Goal: Task Accomplishment & Management: Complete application form

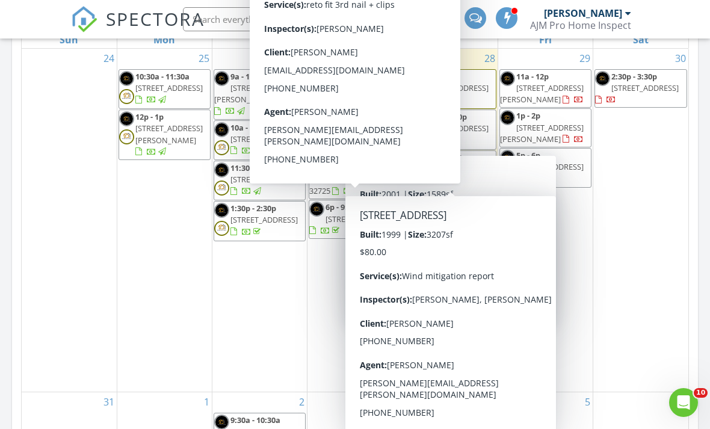
scroll to position [669, 0]
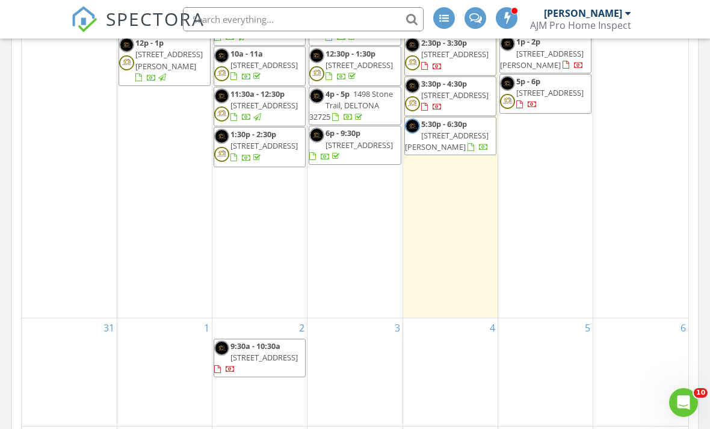
click at [242, 325] on div "2 9:30a - 10:30a 298 Ainsley St SE, Palm Bay 32909" at bounding box center [259, 372] width 94 height 108
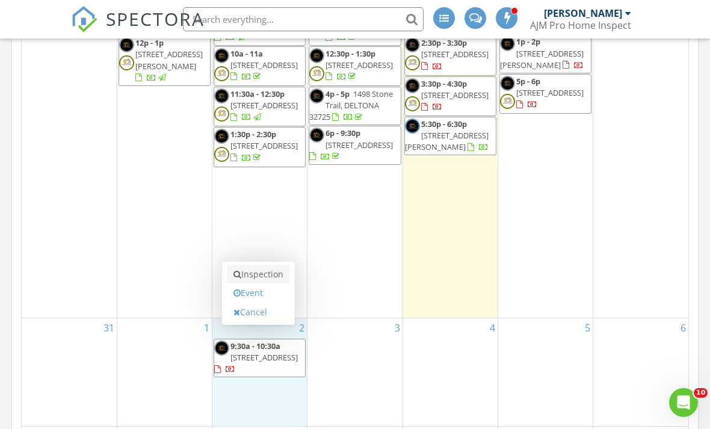
click at [255, 275] on link "Inspection" at bounding box center [258, 274] width 62 height 19
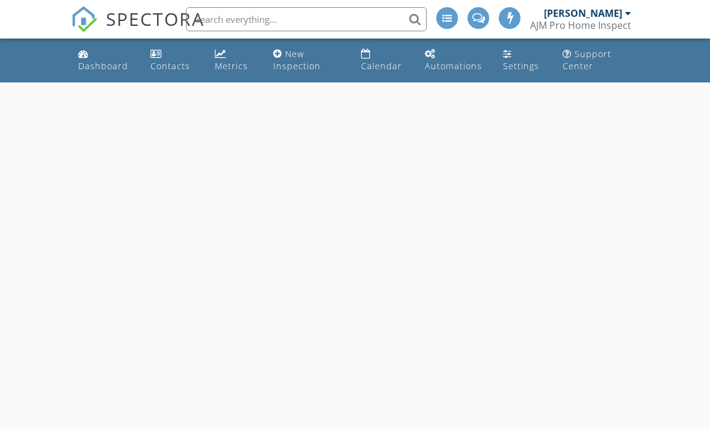
select select "8"
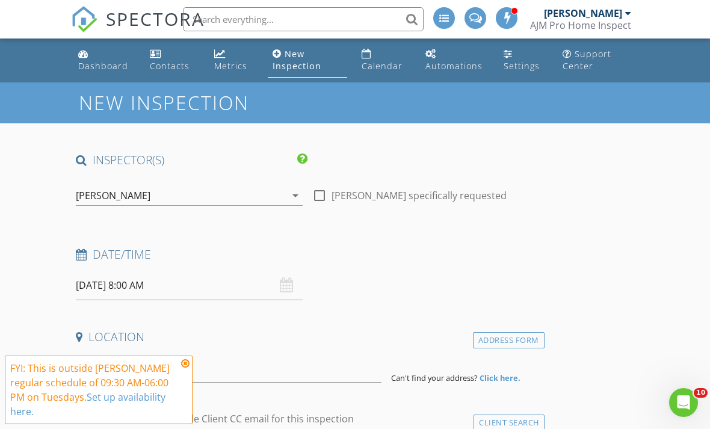
click at [210, 285] on input "09/02/2025 8:00 AM" at bounding box center [189, 285] width 227 height 29
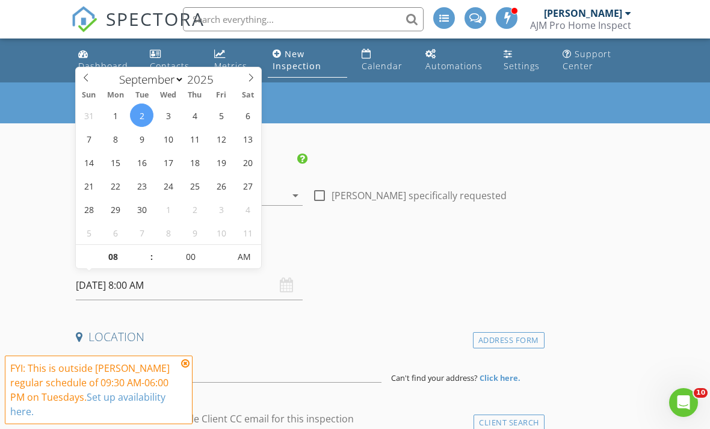
click at [109, 272] on input "09/02/2025 8:00 AM" at bounding box center [189, 285] width 227 height 29
click at [109, 263] on input "08" at bounding box center [113, 257] width 74 height 24
type input "09"
type input "09/02/2025 9:00 AM"
click at [205, 256] on input "00" at bounding box center [190, 257] width 74 height 24
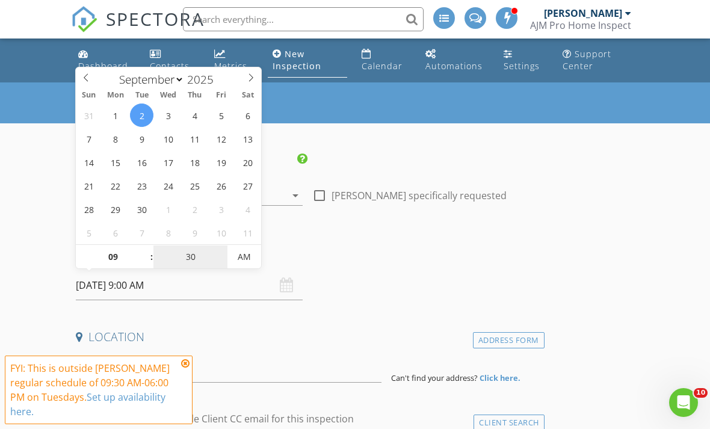
type input "30"
type input "[DATE] 9:30 AM"
click at [343, 251] on h4 "Date/Time" at bounding box center [308, 255] width 464 height 16
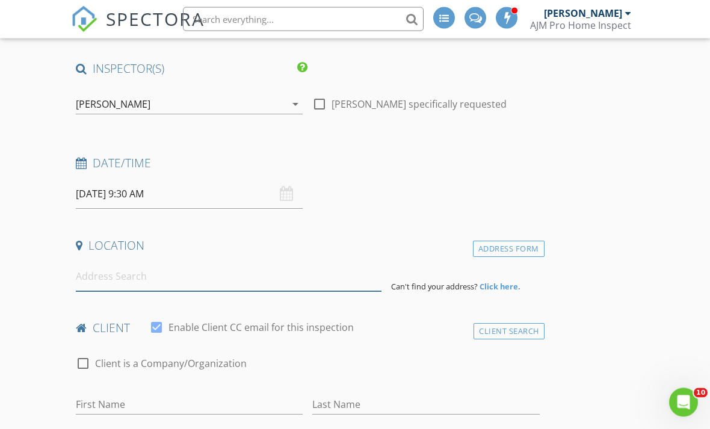
click at [336, 286] on input at bounding box center [229, 276] width 306 height 29
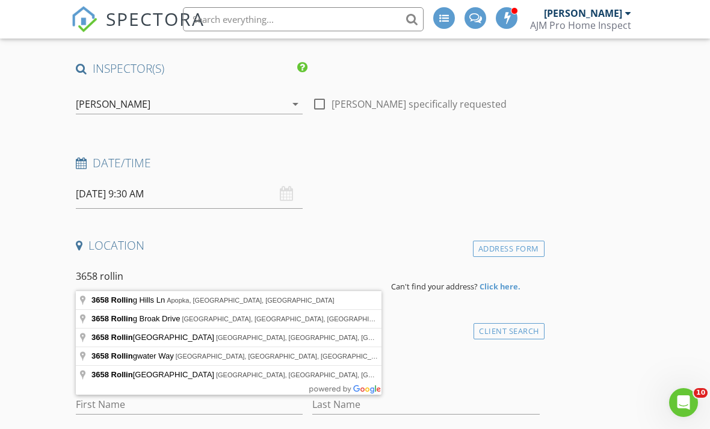
type input "3658 Rolling Hills Ln, Apopka, FL, USA"
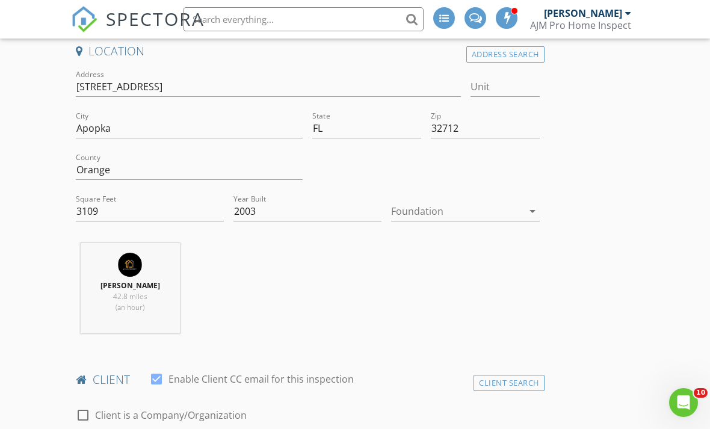
scroll to position [405, 0]
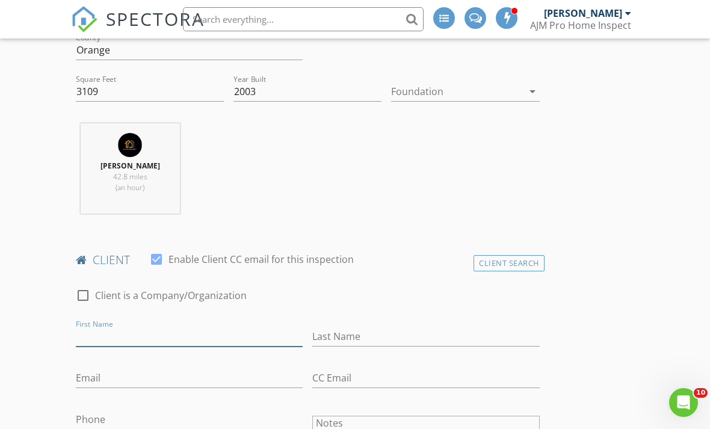
click at [197, 337] on input "First Name" at bounding box center [189, 337] width 227 height 20
type input "Nelson"
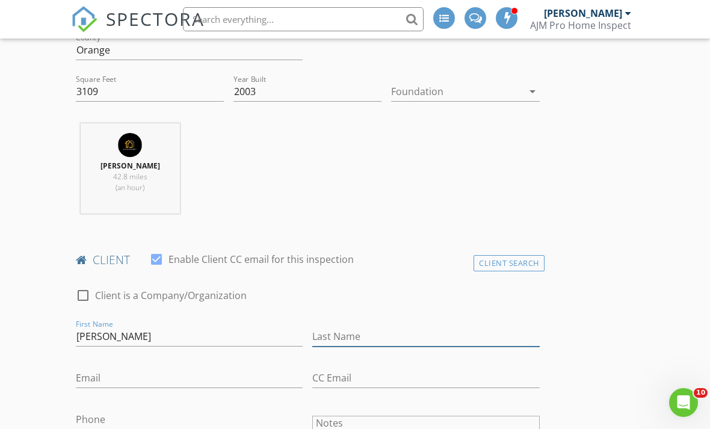
click at [389, 327] on input "Last Name" at bounding box center [425, 337] width 227 height 20
type input "Diaz"
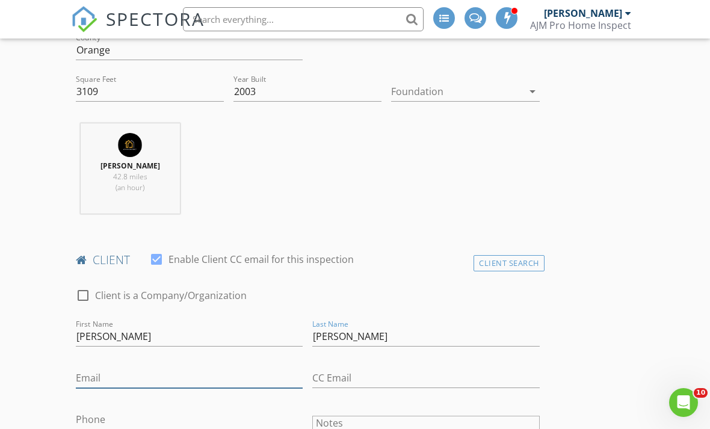
click at [230, 371] on input "Email" at bounding box center [189, 378] width 227 height 20
type input "nelsondiaz23@yahoo.com"
click at [95, 428] on div "Phone" at bounding box center [189, 426] width 227 height 32
click at [91, 420] on input "Phone" at bounding box center [189, 420] width 227 height 20
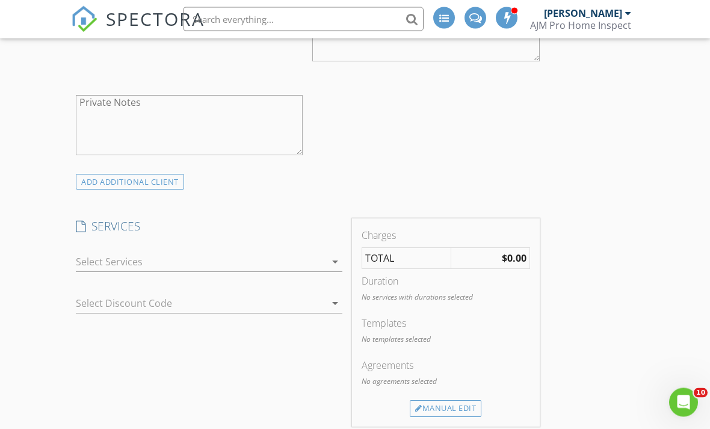
scroll to position [822, 0]
type input "484-797-5021"
click at [709, 213] on div "New Inspection INSPECTOR(S) check_box FIDEL MOLLETURO PRIMARY check_box_outline…" at bounding box center [355, 353] width 710 height 2185
click at [186, 265] on div at bounding box center [201, 259] width 250 height 19
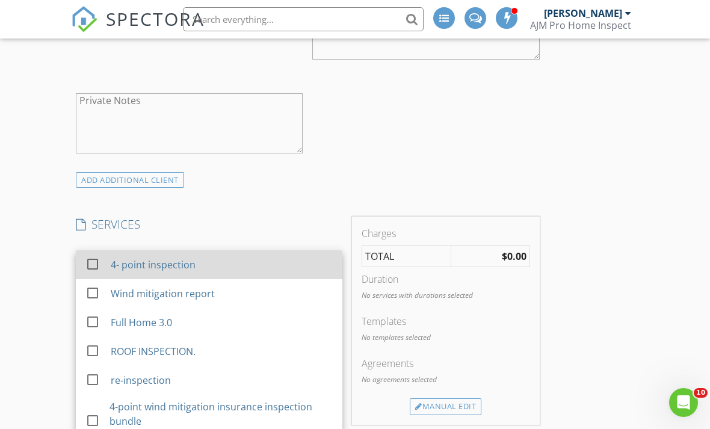
click at [171, 263] on div "4- point inspection" at bounding box center [153, 264] width 85 height 14
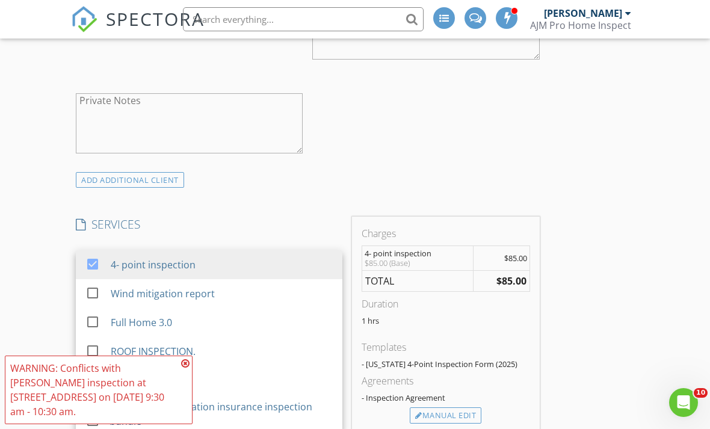
click at [298, 196] on div "INSPECTOR(S) check_box FIDEL MOLLETURO PRIMARY check_box_outline_blank Alexis A…" at bounding box center [307, 343] width 473 height 2025
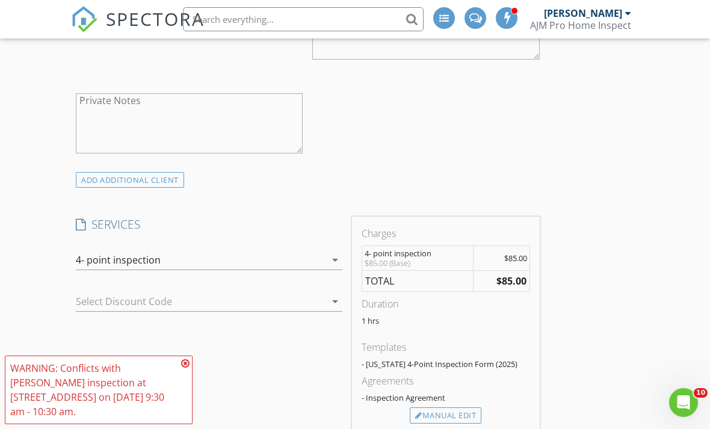
click at [298, 195] on div "INSPECTOR(S) check_box FIDEL MOLLETURO PRIMARY check_box_outline_blank Alexis A…" at bounding box center [307, 343] width 473 height 2025
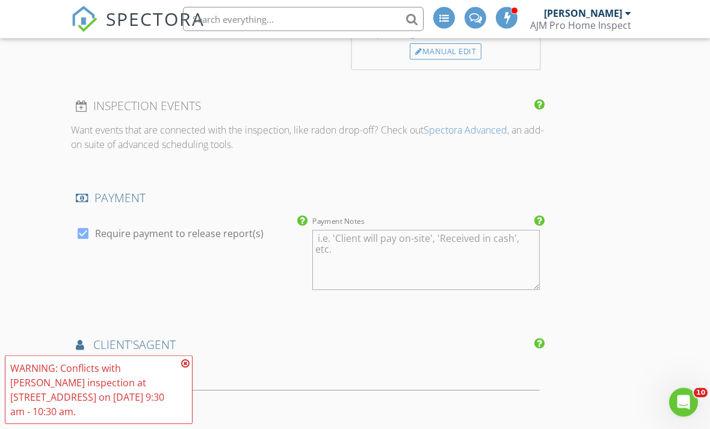
scroll to position [1213, 0]
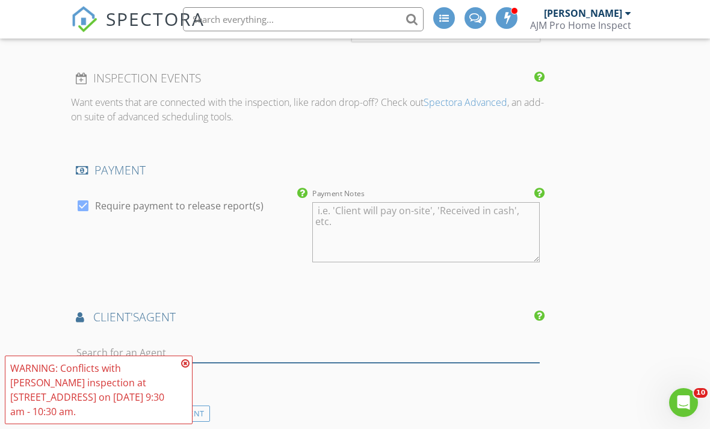
click at [479, 343] on input "text" at bounding box center [308, 353] width 464 height 20
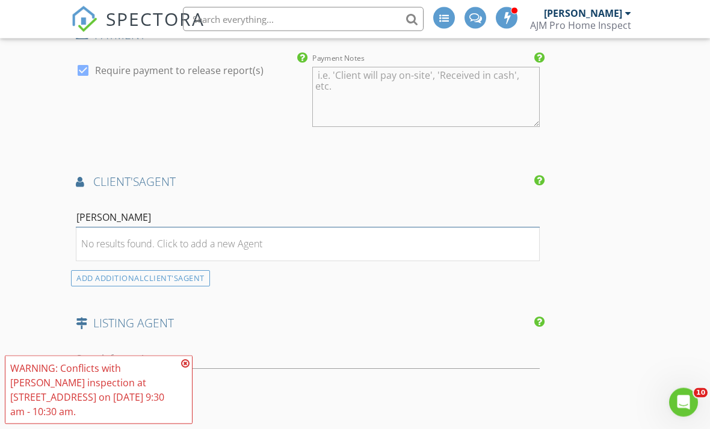
type input "jacob"
click at [410, 223] on input "jacob" at bounding box center [308, 218] width 464 height 20
click at [328, 228] on li "No results found. Click to add a new Agent" at bounding box center [307, 244] width 463 height 34
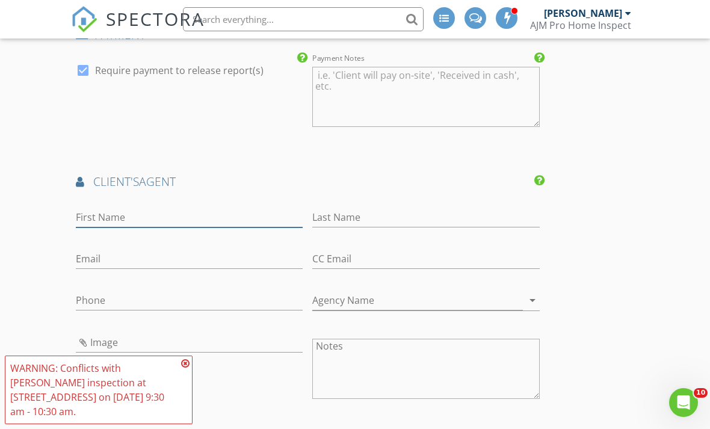
click at [223, 208] on input "First Name" at bounding box center [189, 218] width 227 height 20
type input "Jacob"
click at [420, 213] on input "Last Name" at bounding box center [425, 218] width 227 height 20
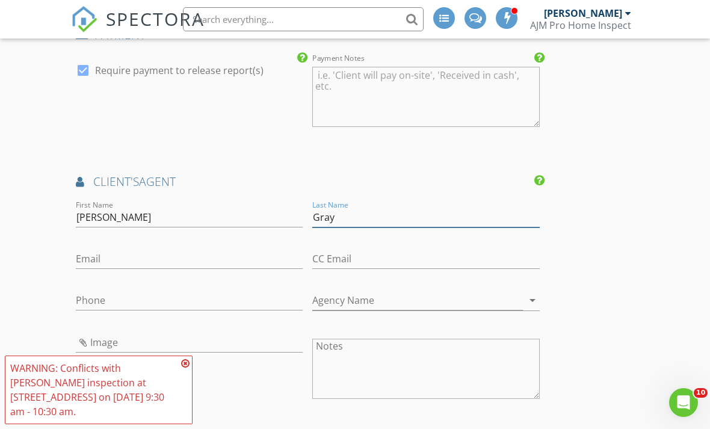
type input "Gray"
click at [170, 274] on div at bounding box center [189, 277] width 227 height 7
click at [167, 264] on input "Email" at bounding box center [189, 259] width 227 height 20
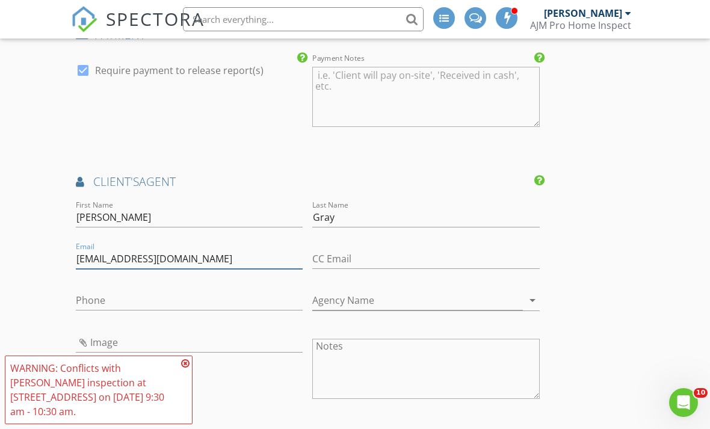
type input "jacob.gray92@yahoo.com"
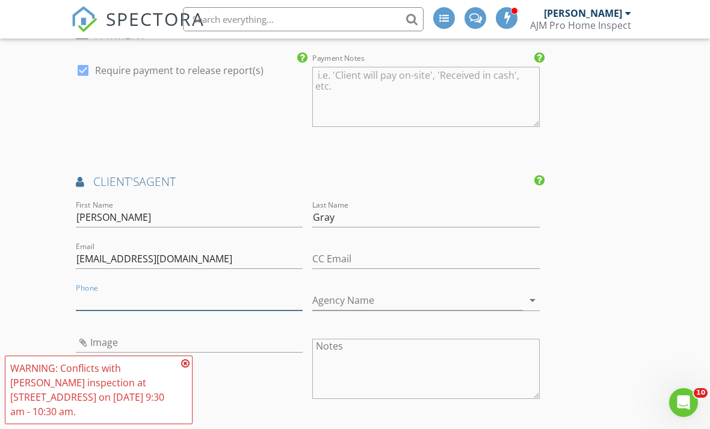
click at [151, 295] on input "Phone" at bounding box center [189, 301] width 227 height 20
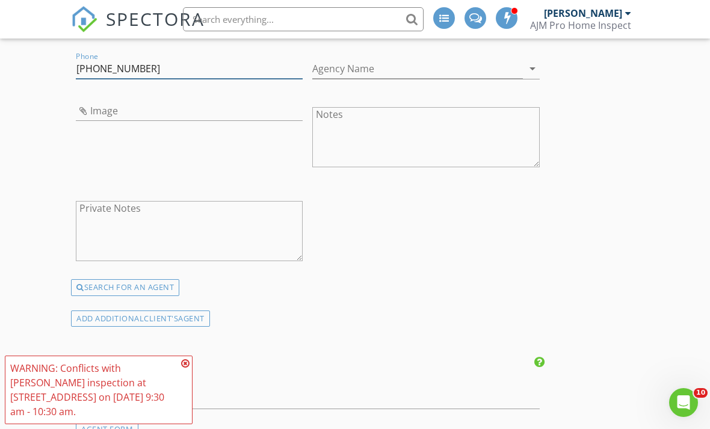
scroll to position [1462, 0]
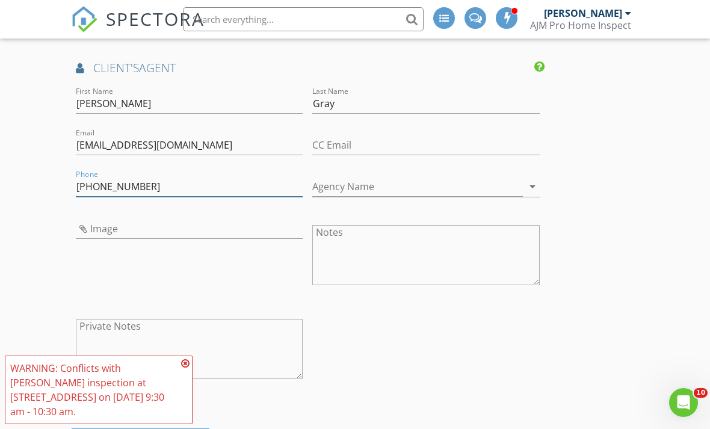
type input "813-662-5813"
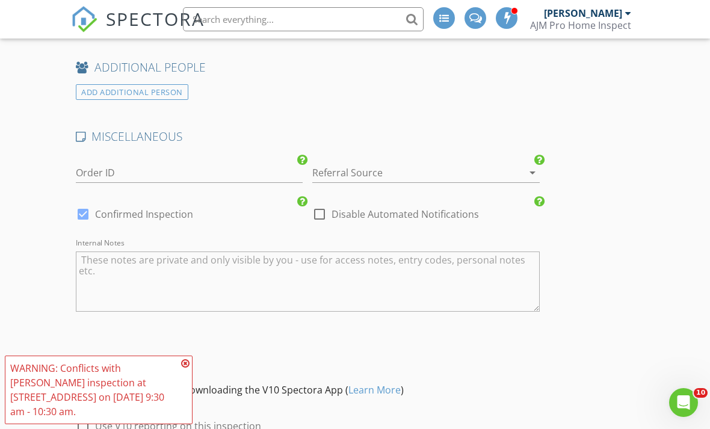
scroll to position [2075, 0]
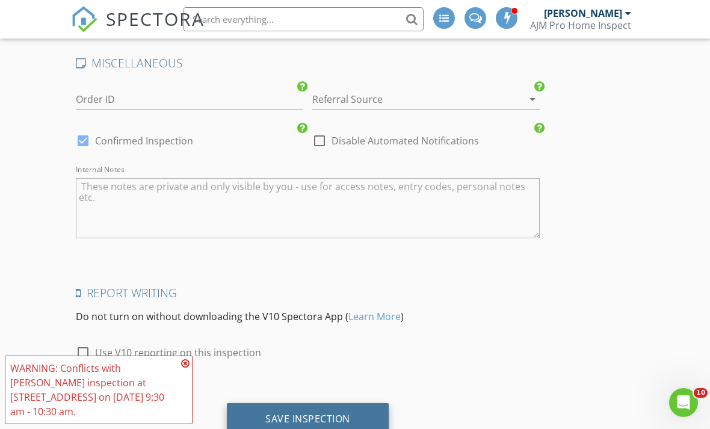
click at [349, 420] on div "Save Inspection" at bounding box center [308, 419] width 162 height 32
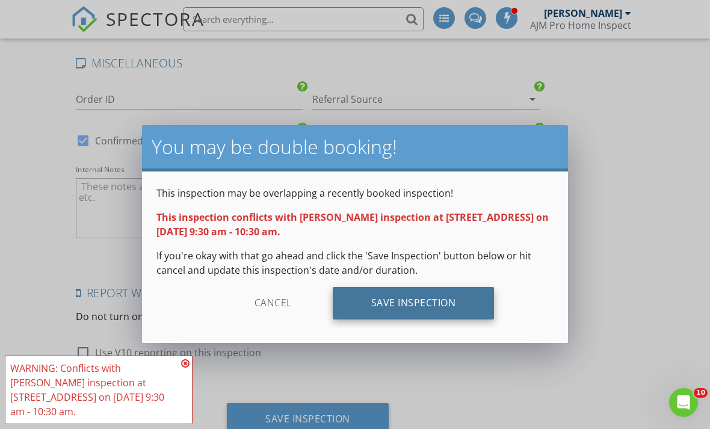
click at [473, 307] on div "Save Inspection" at bounding box center [414, 303] width 162 height 32
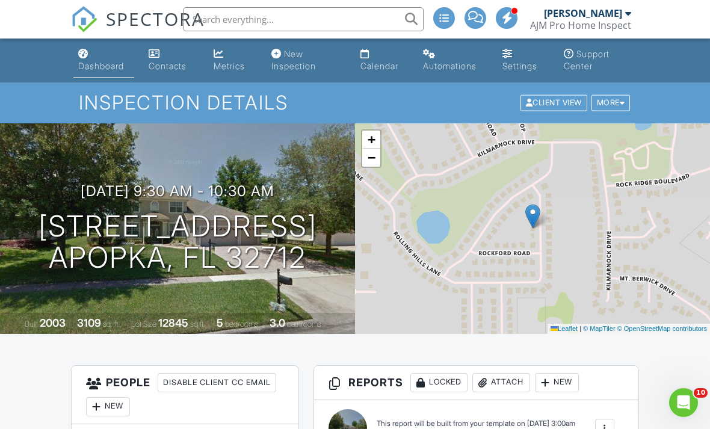
click at [132, 76] on link "Dashboard" at bounding box center [103, 60] width 61 height 34
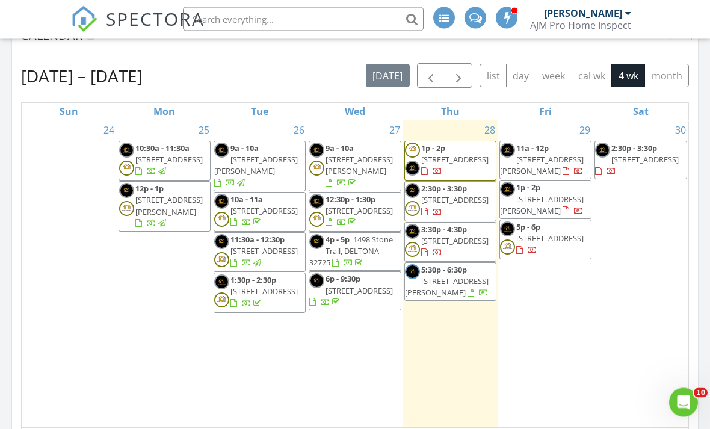
scroll to position [523, 0]
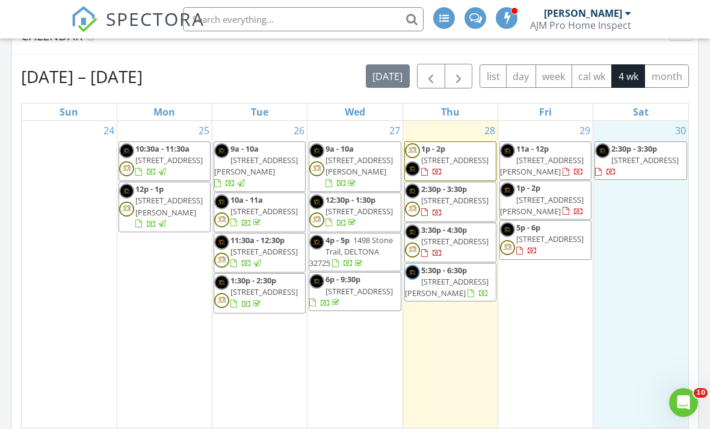
click at [623, 230] on div "30 2:30p - 3:30p 3268 Delbrook Dr, Deltona 32738" at bounding box center [640, 274] width 95 height 307
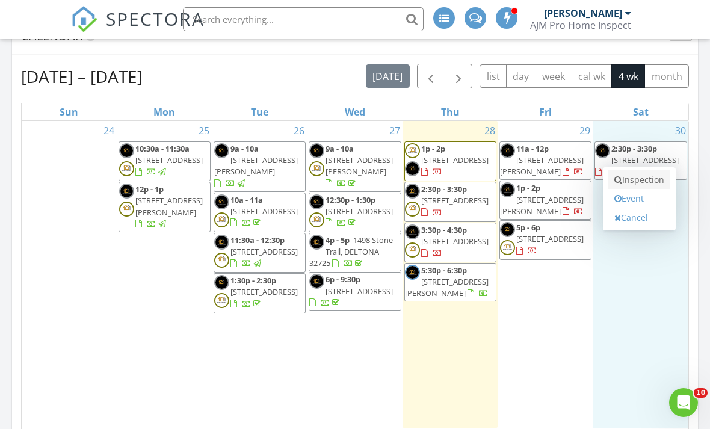
click at [619, 188] on link "Inspection" at bounding box center [639, 179] width 62 height 19
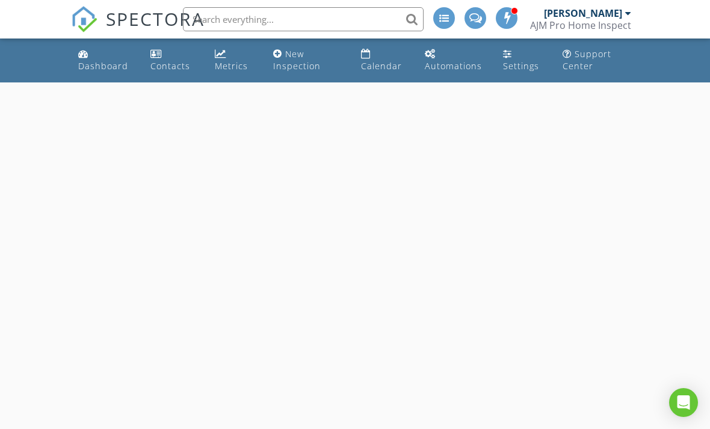
select select "7"
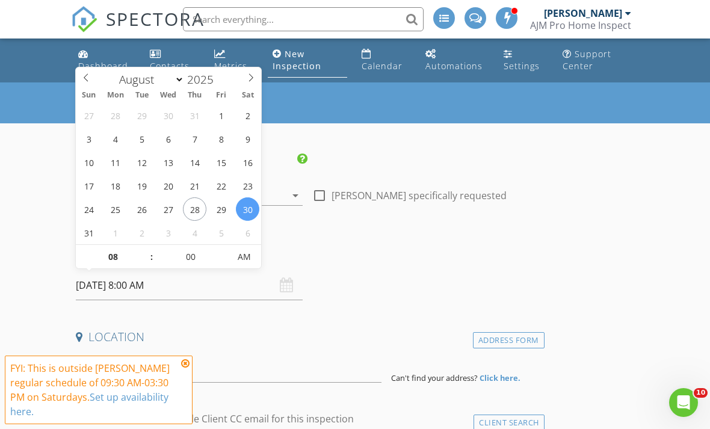
click at [196, 282] on input "08/30/2025 8:00 AM" at bounding box center [189, 285] width 227 height 29
click at [106, 253] on input "08" at bounding box center [113, 257] width 74 height 24
type input "10"
type input "[DATE] 10:00 AM"
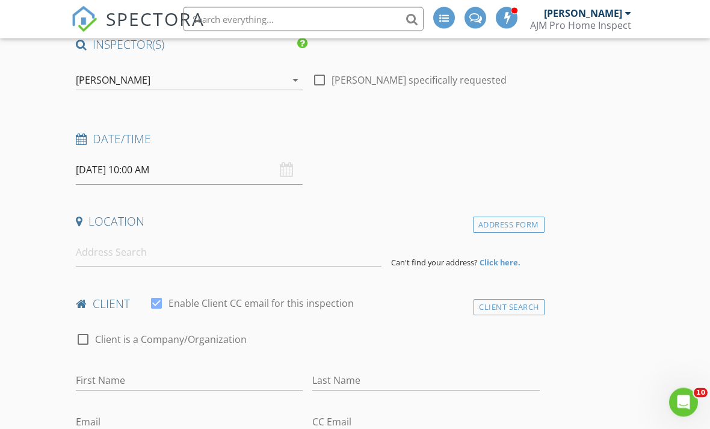
scroll to position [115, 0]
click at [325, 256] on input at bounding box center [229, 252] width 306 height 29
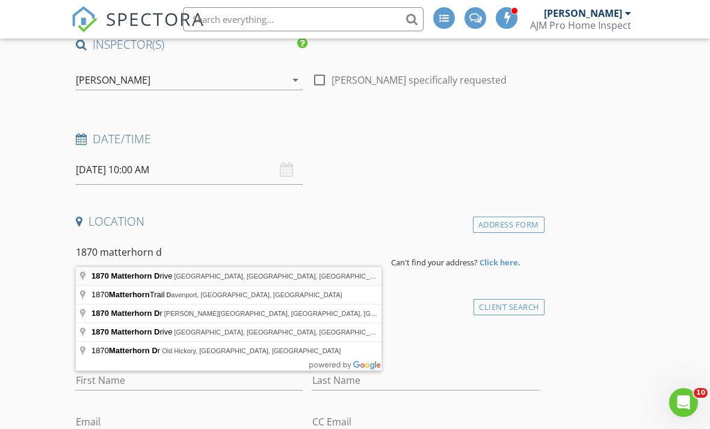
type input "1870 Matterhorn Drive, Orlando, FL, USA"
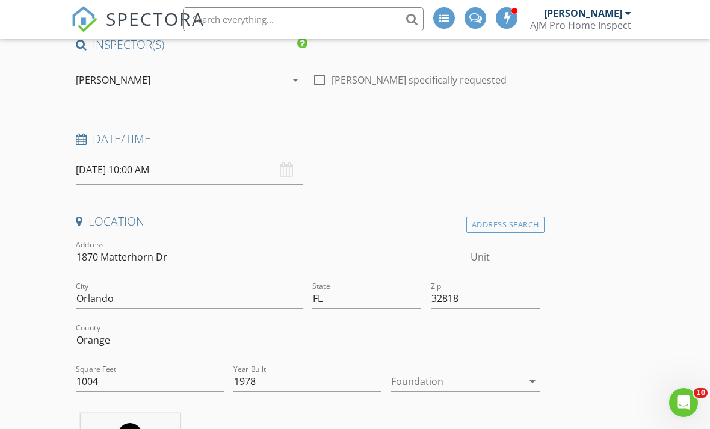
click at [414, 175] on div "Date/Time 08/30/2025 10:00 AM" at bounding box center [307, 158] width 473 height 54
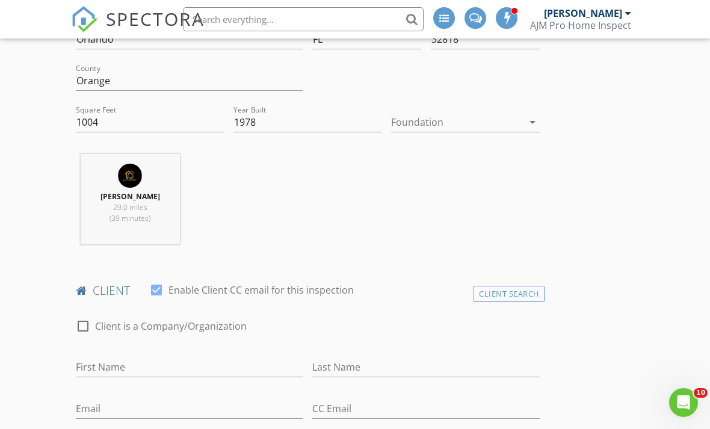
scroll to position [501, 0]
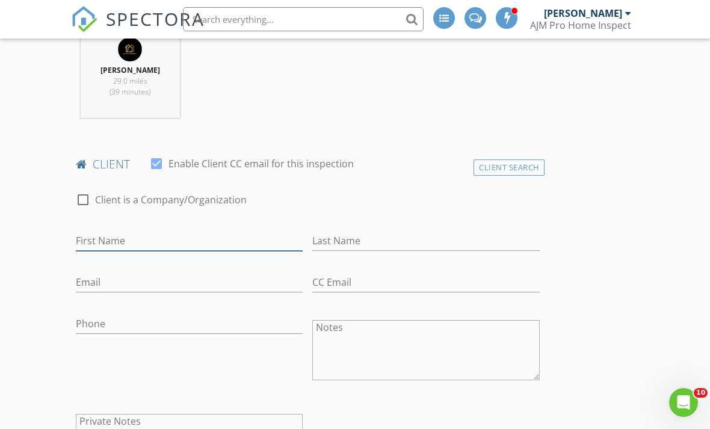
click at [237, 237] on input "First Name" at bounding box center [189, 241] width 227 height 20
click at [198, 232] on input "Pluck" at bounding box center [189, 241] width 227 height 20
click at [215, 235] on input "Pluck" at bounding box center [189, 241] width 227 height 20
click at [261, 244] on input "Pluck" at bounding box center [189, 241] width 227 height 20
type input "[PERSON_NAME]"
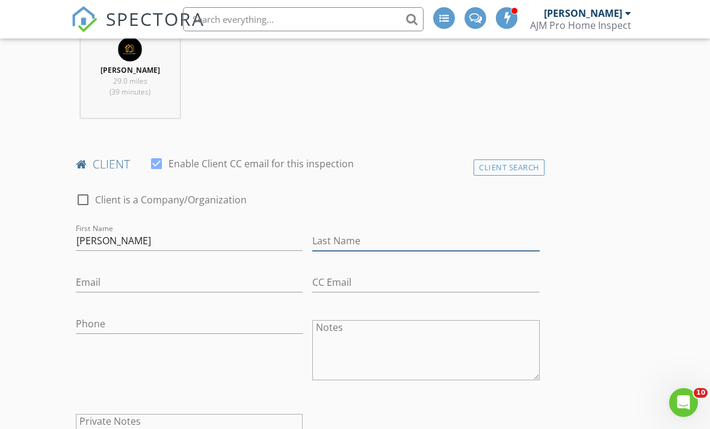
click at [400, 241] on input "Last Name" at bounding box center [425, 241] width 227 height 20
type input "Dang"
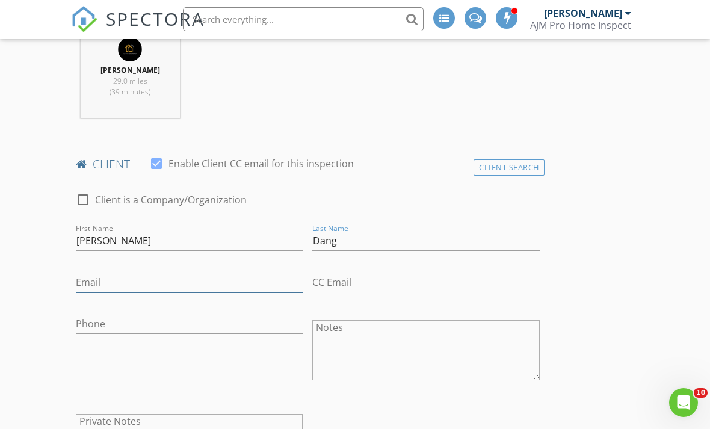
click at [200, 285] on input "Email" at bounding box center [189, 282] width 227 height 20
type input "[EMAIL_ADDRESS][DOMAIN_NAME]"
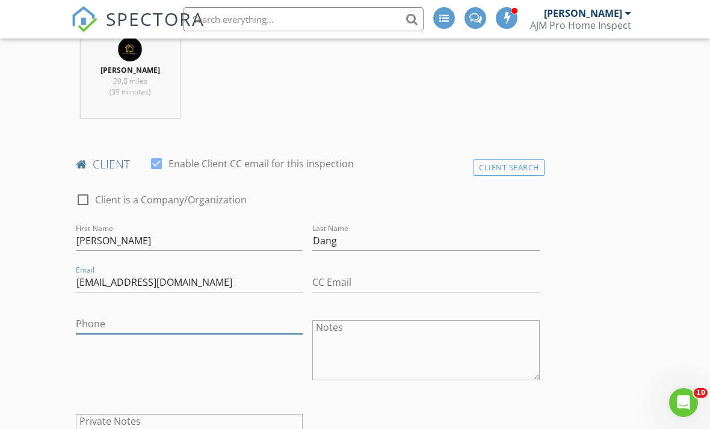
click at [205, 321] on input "Phone" at bounding box center [189, 324] width 227 height 20
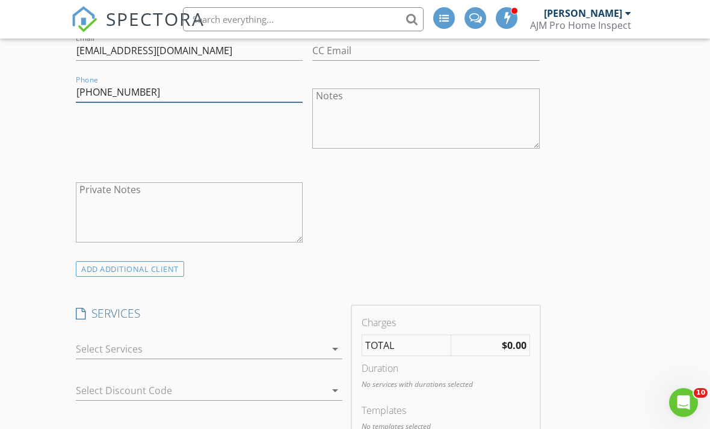
scroll to position [710, 0]
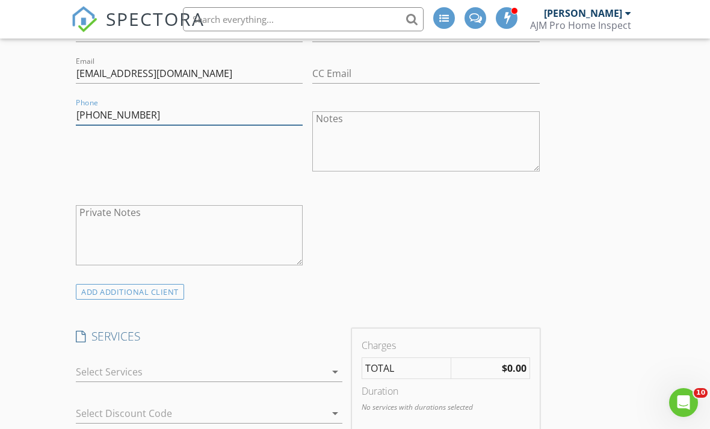
type input "[PHONE_NUMBER]"
click at [310, 379] on div at bounding box center [201, 371] width 250 height 19
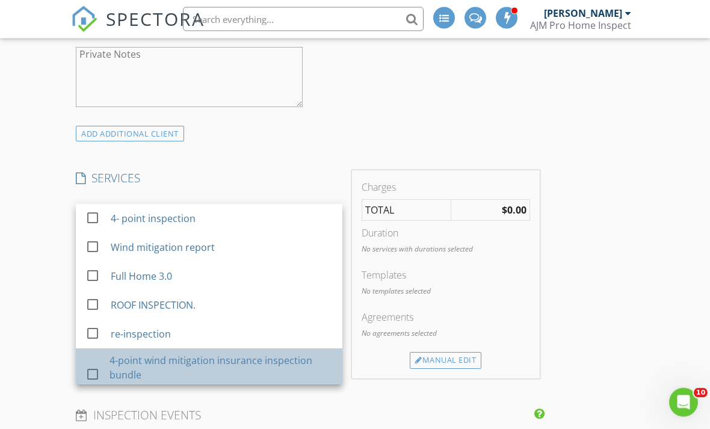
scroll to position [868, 0]
click at [242, 358] on div "4-point wind mitigation insurance inspection bundle" at bounding box center [220, 367] width 223 height 29
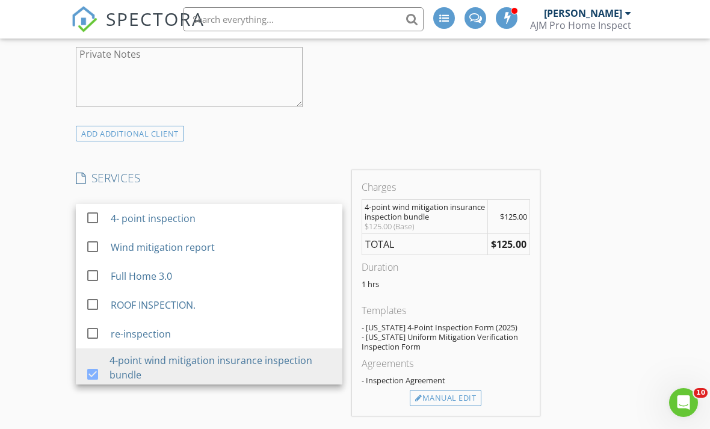
click at [595, 277] on div "INSPECTOR(S) check_box FIDEL MOLLETURO PRIMARY check_box_outline_blank Alexis A…" at bounding box center [355, 346] width 568 height 2124
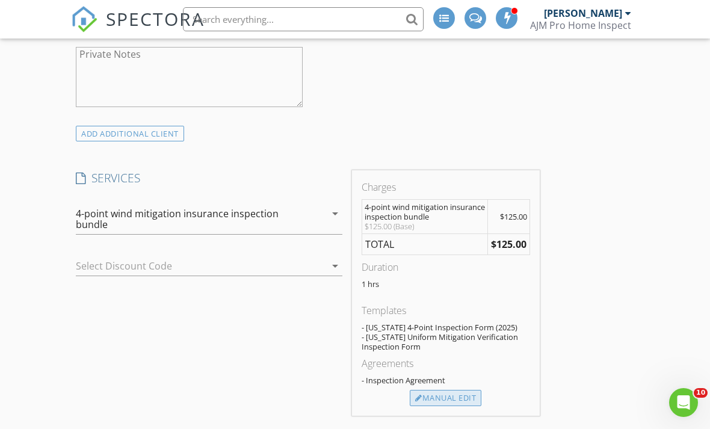
click at [449, 402] on div "Manual Edit" at bounding box center [446, 398] width 72 height 17
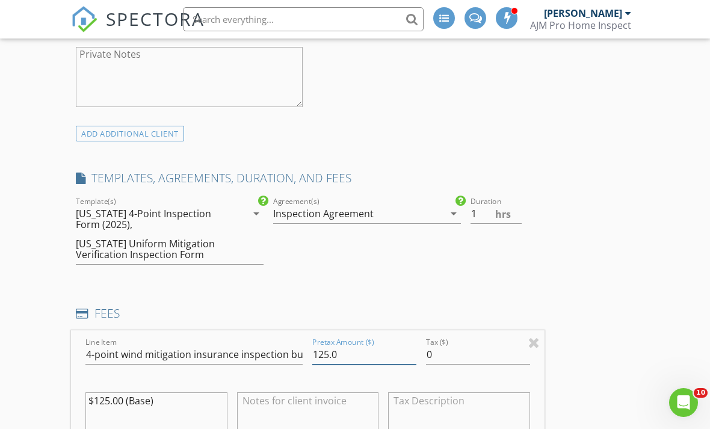
click at [323, 348] on input "125.0" at bounding box center [364, 355] width 104 height 20
type input "115.0"
click at [106, 401] on textarea "$125.00 (Base)" at bounding box center [156, 422] width 142 height 60
click at [109, 401] on textarea "$115.00 (Base)" at bounding box center [156, 422] width 142 height 60
type textarea "$110.00 (Base)"
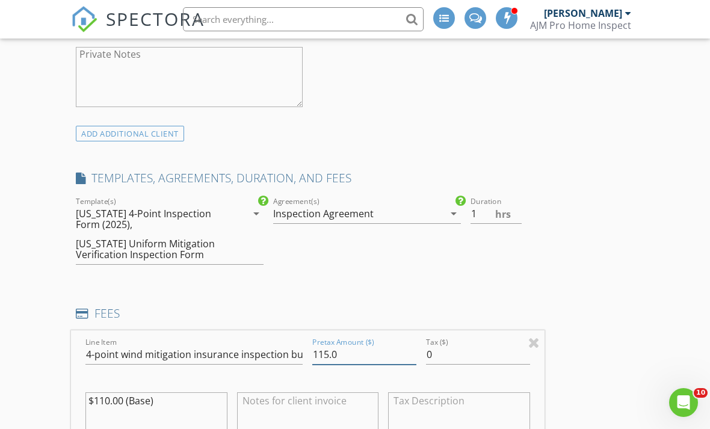
click at [332, 355] on input "115.0" at bounding box center [364, 355] width 104 height 20
click at [330, 357] on input "115.0" at bounding box center [364, 355] width 104 height 20
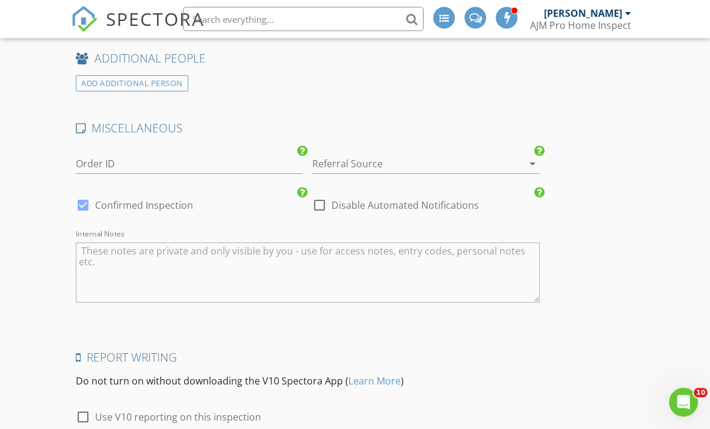
scroll to position [1966, 0]
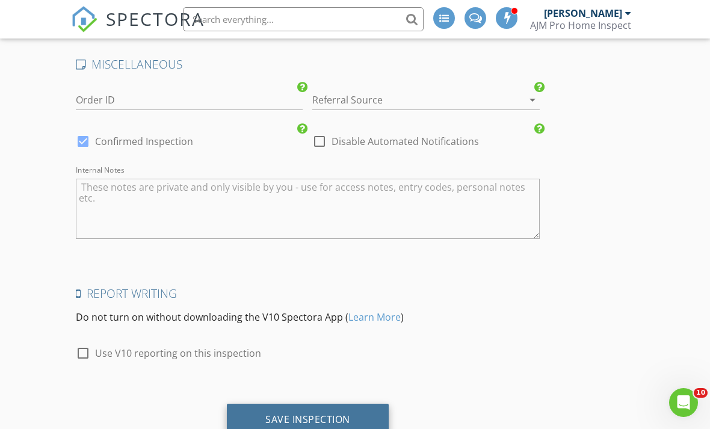
type input "110.0"
click at [310, 421] on div "Save Inspection" at bounding box center [308, 420] width 162 height 32
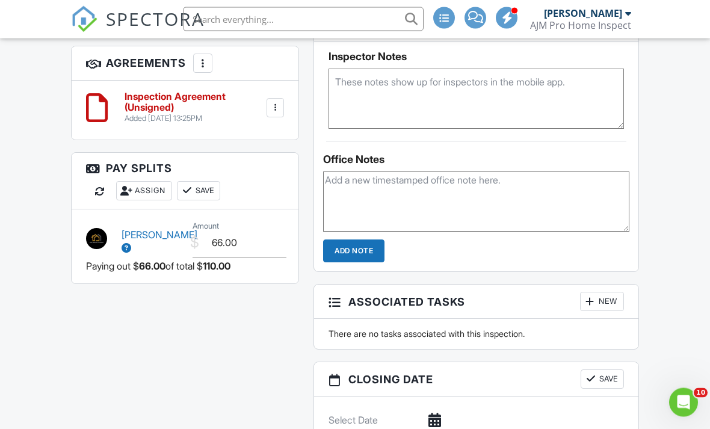
scroll to position [890, 0]
